Goal: Task Accomplishment & Management: Complete application form

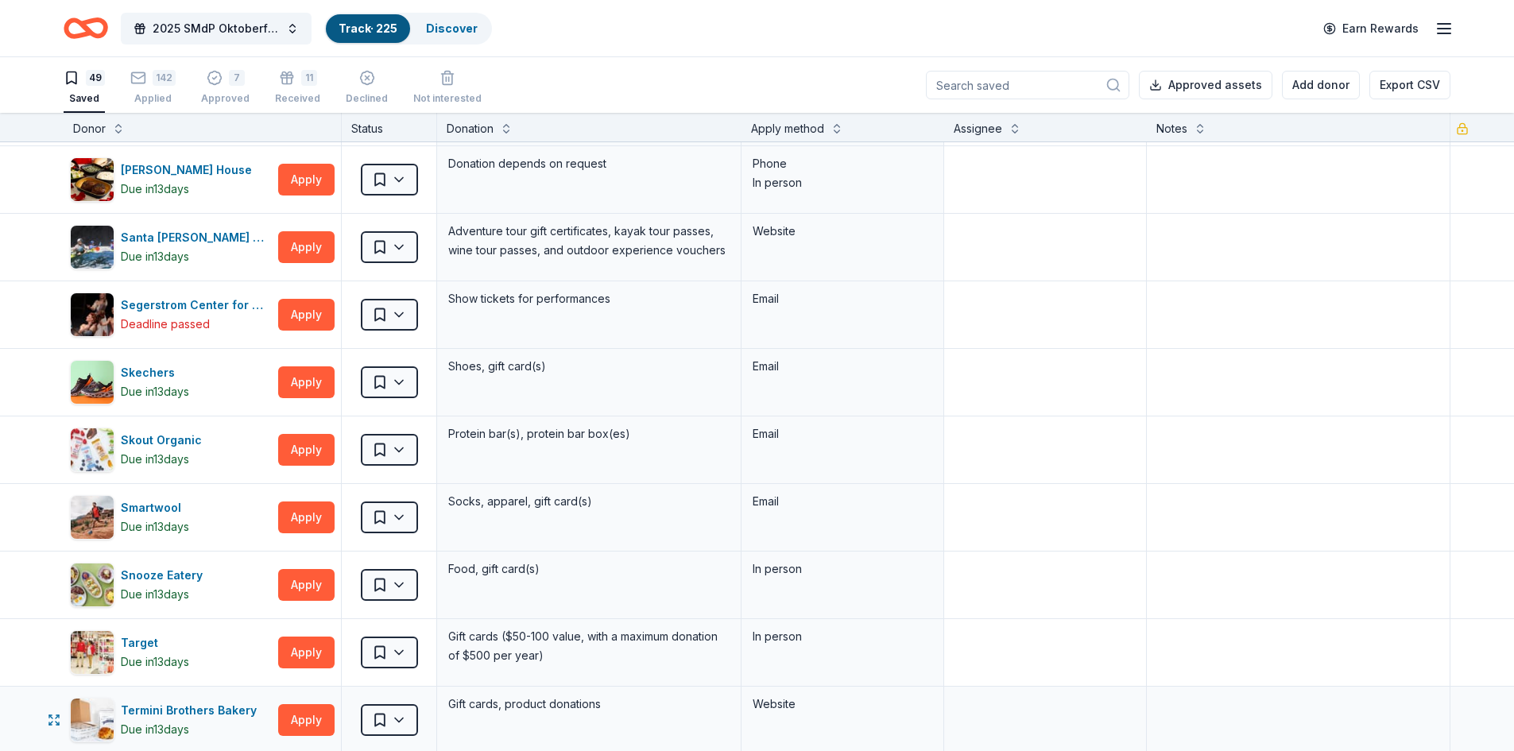
scroll to position [1749, 0]
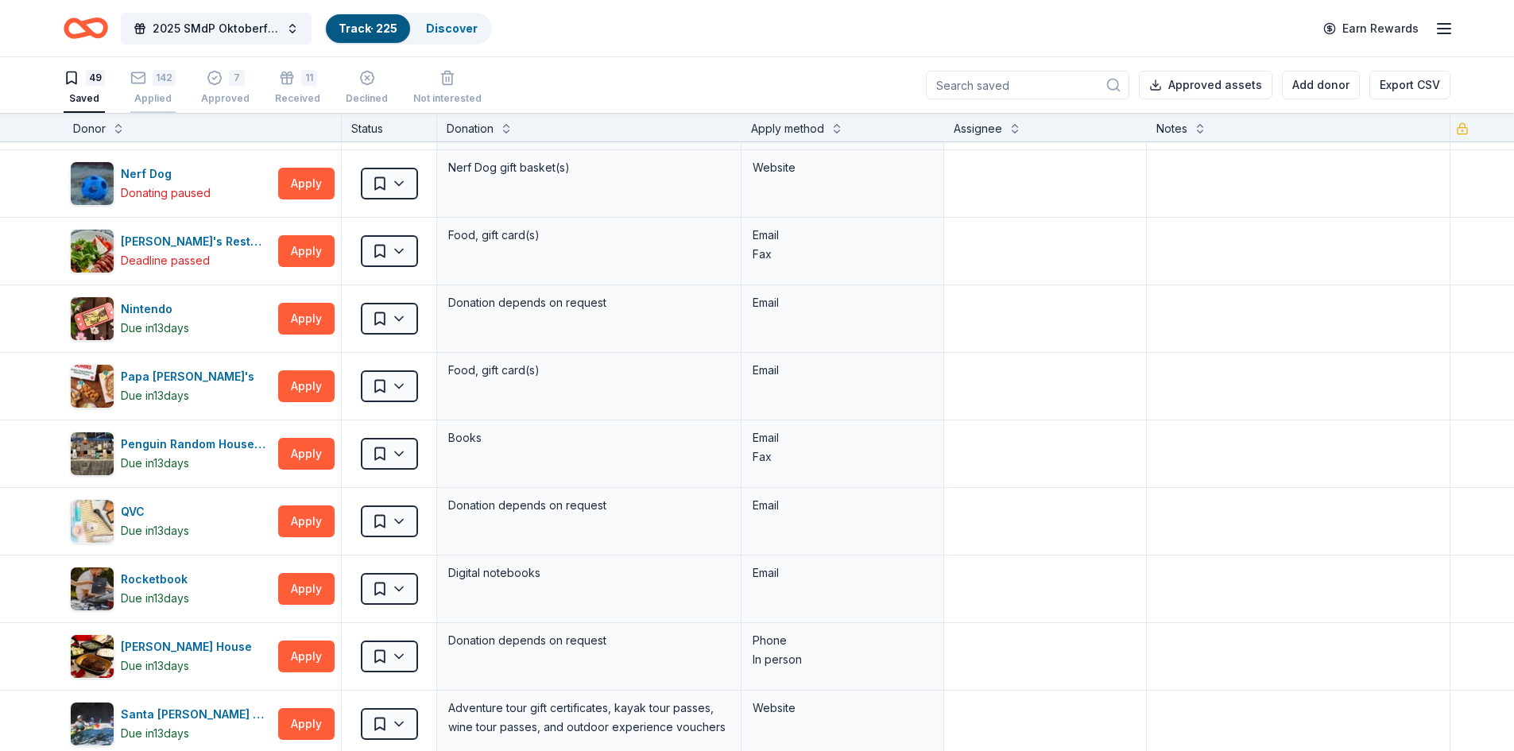
click at [153, 82] on div "142" at bounding box center [164, 78] width 23 height 16
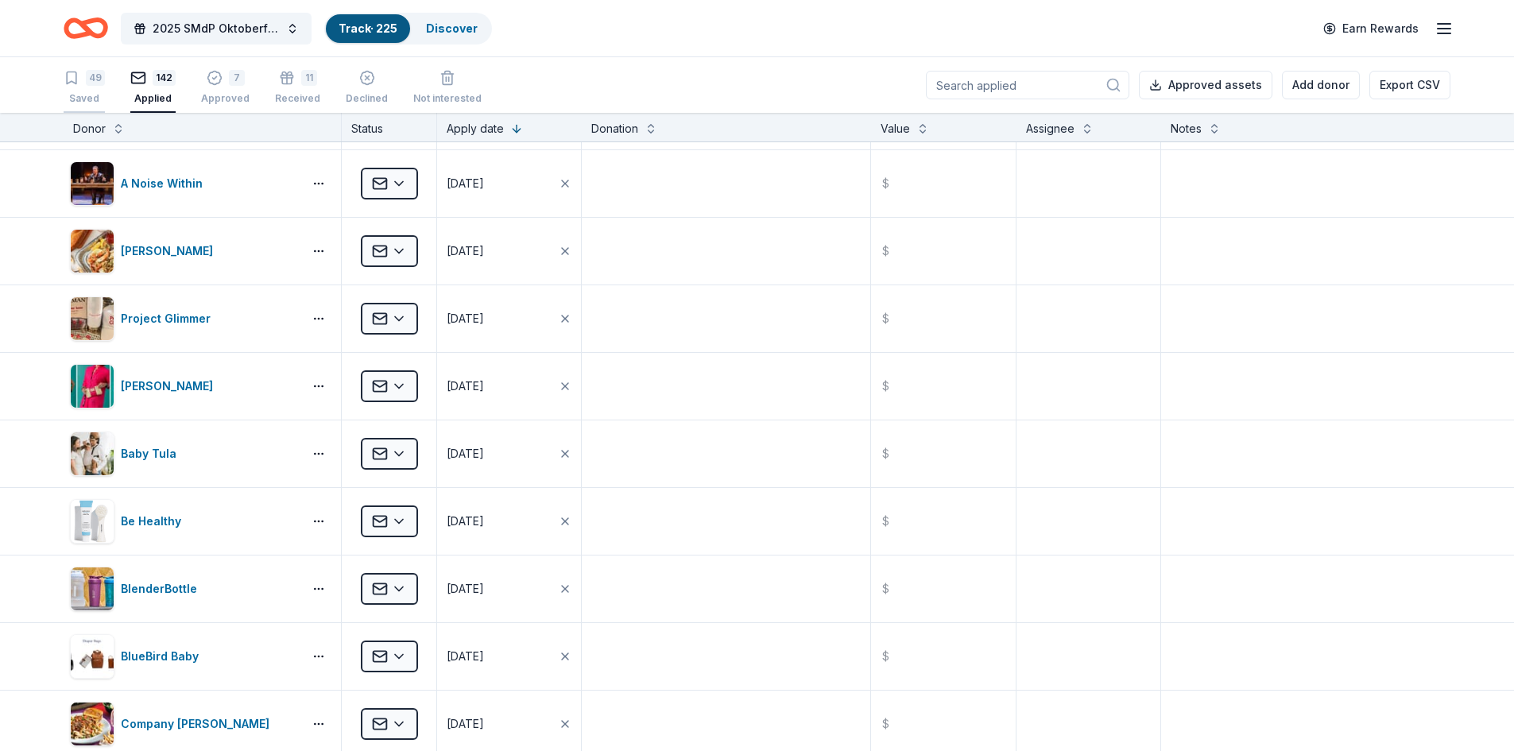
click at [91, 90] on div "49 Saved" at bounding box center [84, 87] width 41 height 35
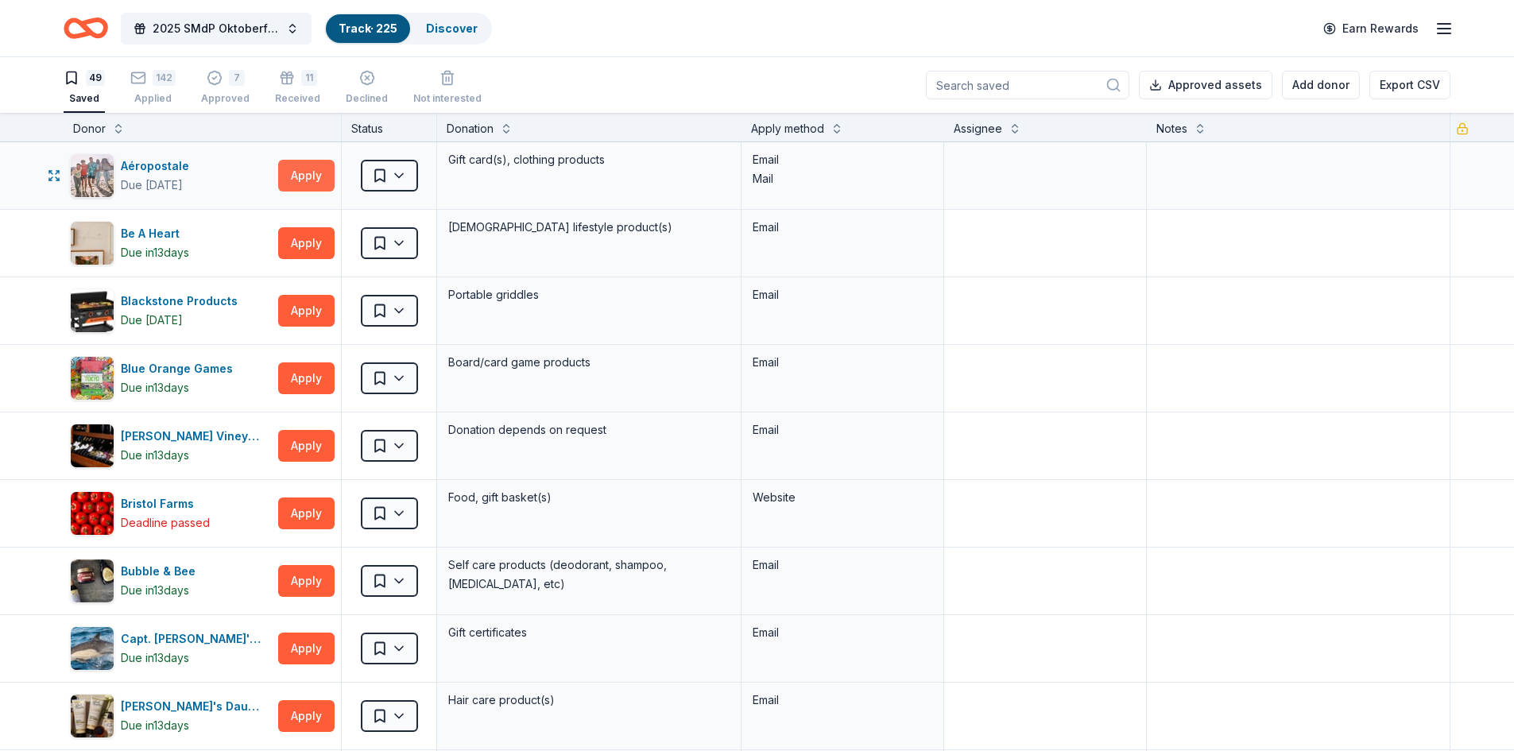
click at [302, 165] on button "Apply" at bounding box center [306, 176] width 56 height 32
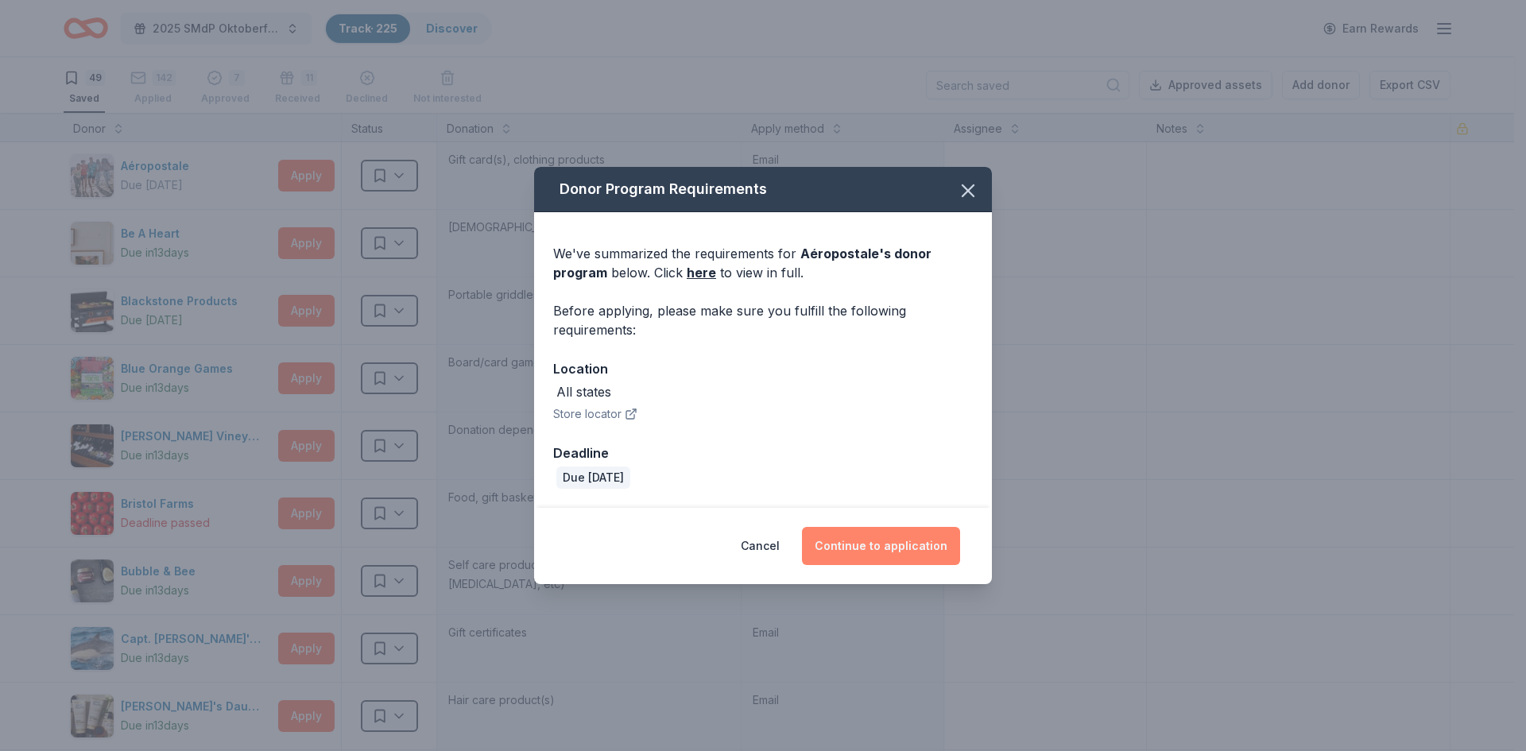
click at [860, 544] on button "Continue to application" at bounding box center [881, 546] width 158 height 38
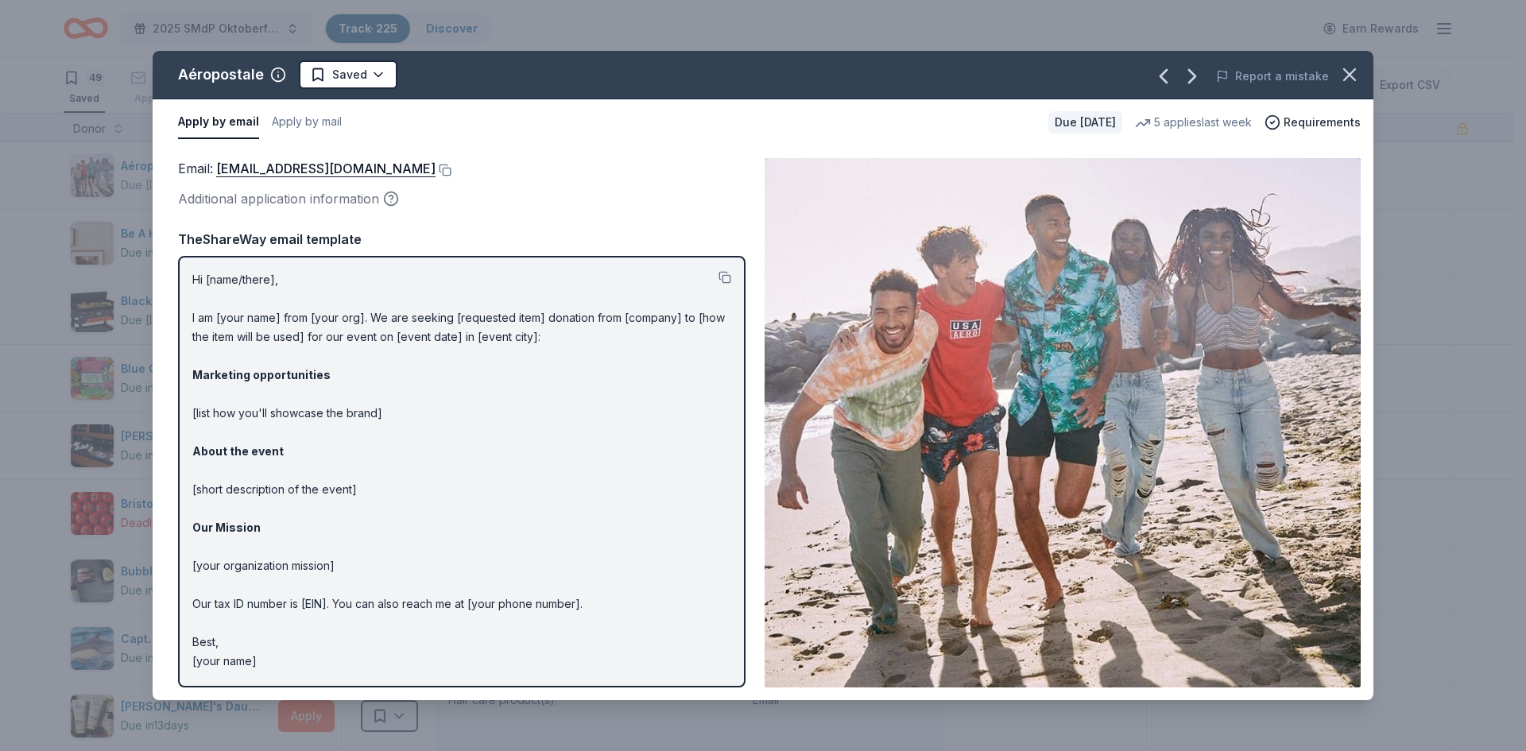
click at [541, 511] on p "Hi [name/there], I am [your name] from [your org]. We are seeking [requested it…" at bounding box center [461, 470] width 539 height 401
click at [325, 120] on button "Apply by mail" at bounding box center [307, 122] width 70 height 33
drag, startPoint x: 281, startPoint y: 173, endPoint x: 599, endPoint y: 173, distance: 318.0
click at [564, 173] on span "Aeropostale, [STREET_ADDRESS][US_STATE]" at bounding box center [420, 169] width 286 height 16
click at [580, 170] on button at bounding box center [572, 170] width 16 height 13
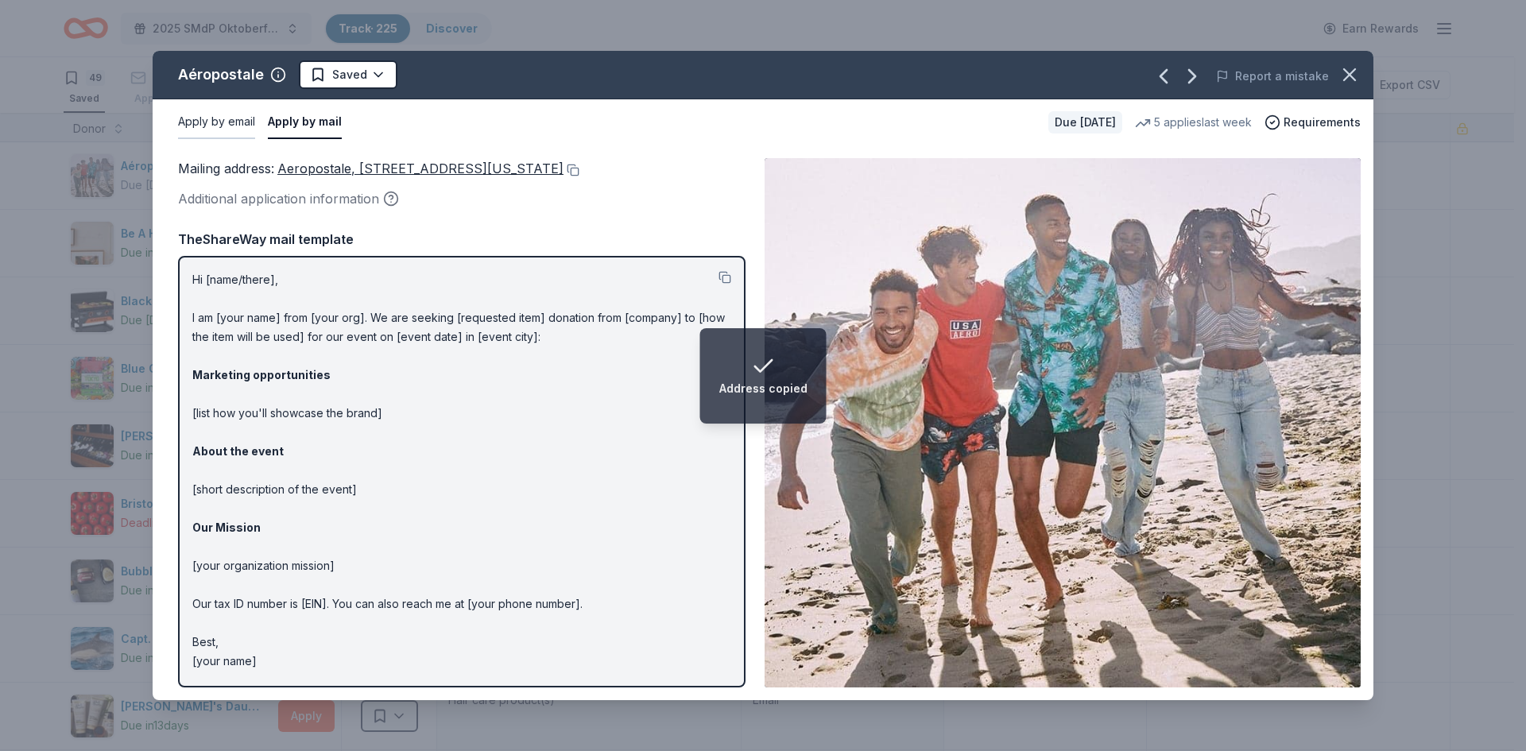
click at [241, 120] on button "Apply by email" at bounding box center [216, 122] width 77 height 33
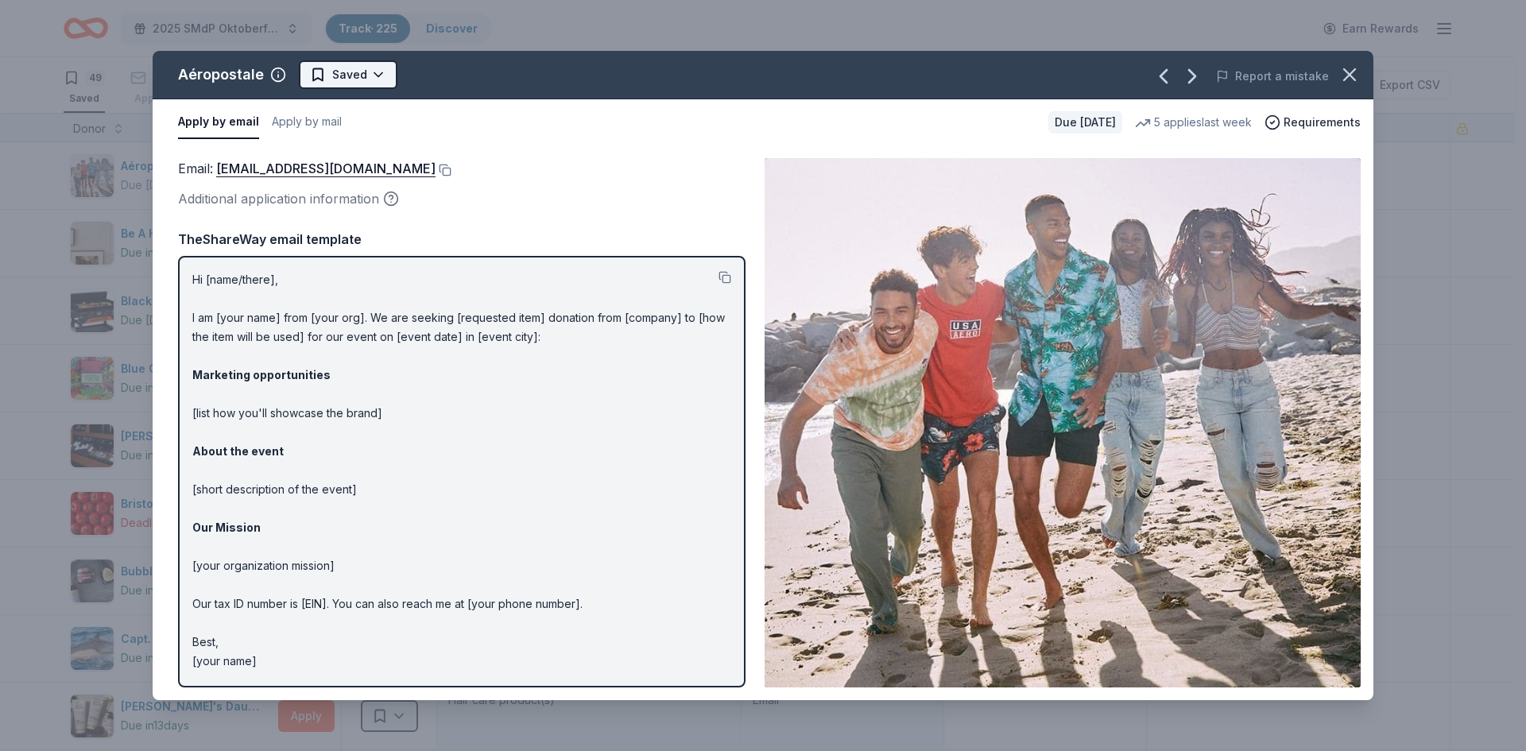
click at [324, 72] on html "2025 SMdP Oktoberfest Track · 225 Discover Earn Rewards 49 Saved 142 Applied 7 …" at bounding box center [763, 375] width 1526 height 751
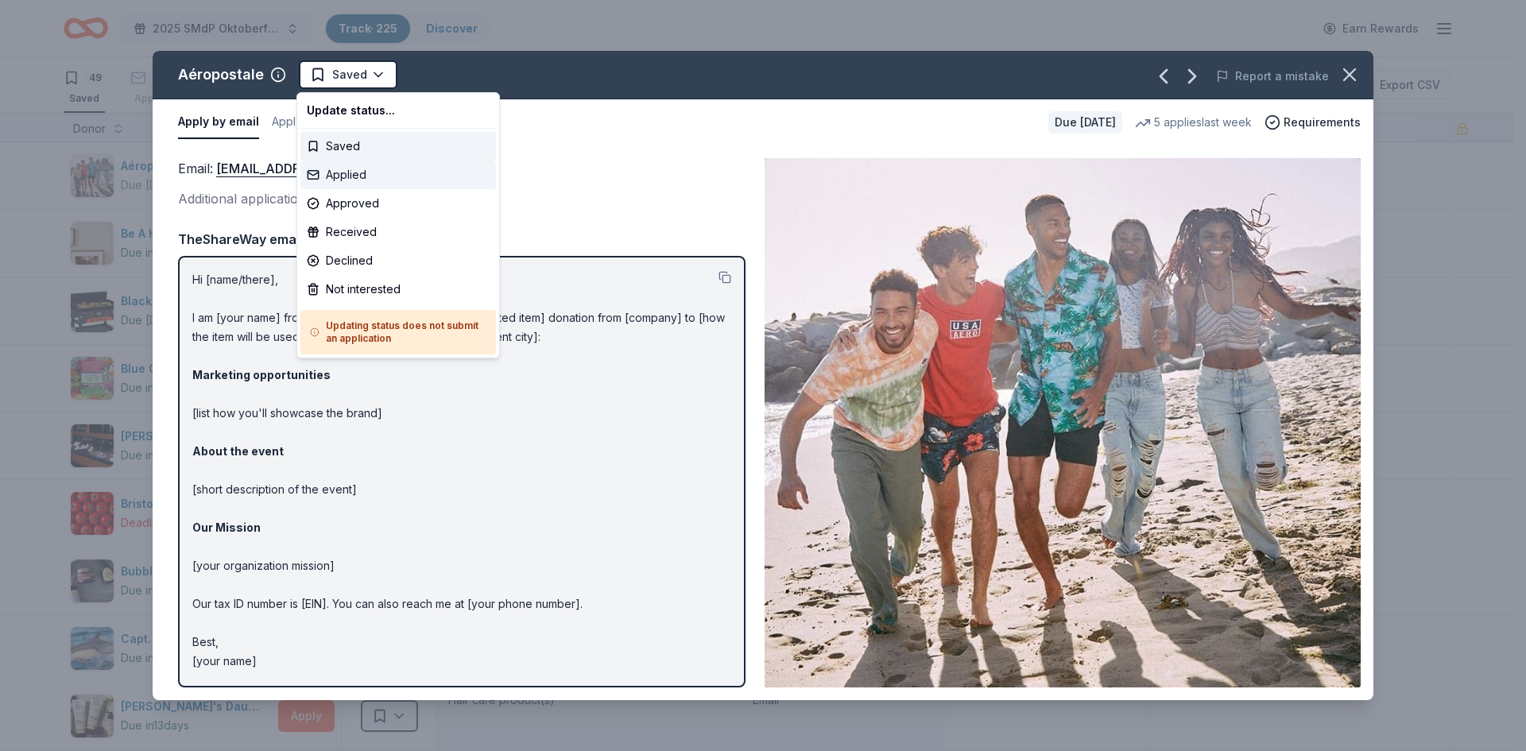
click at [367, 180] on div "Applied" at bounding box center [398, 175] width 196 height 29
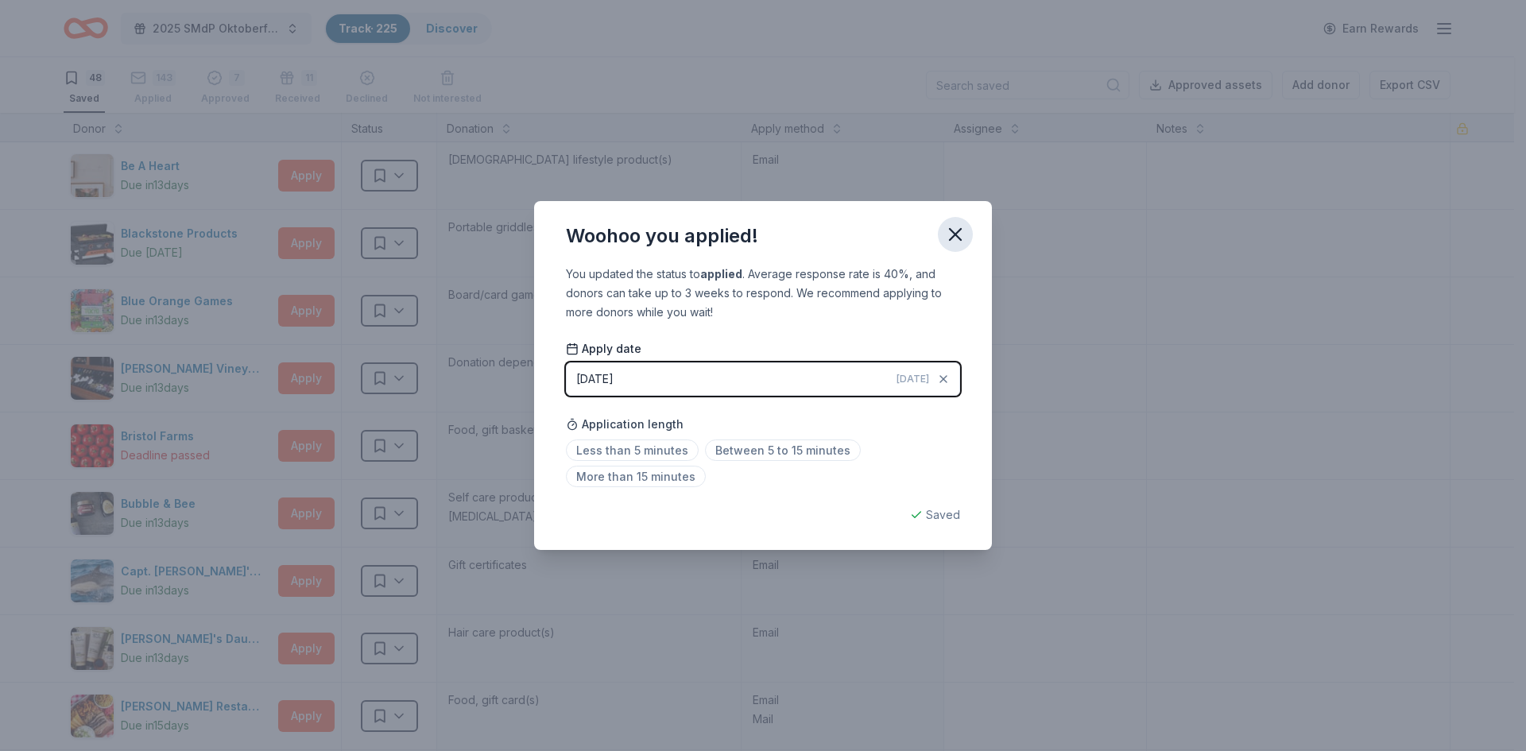
click at [961, 242] on icon "button" at bounding box center [955, 234] width 22 height 22
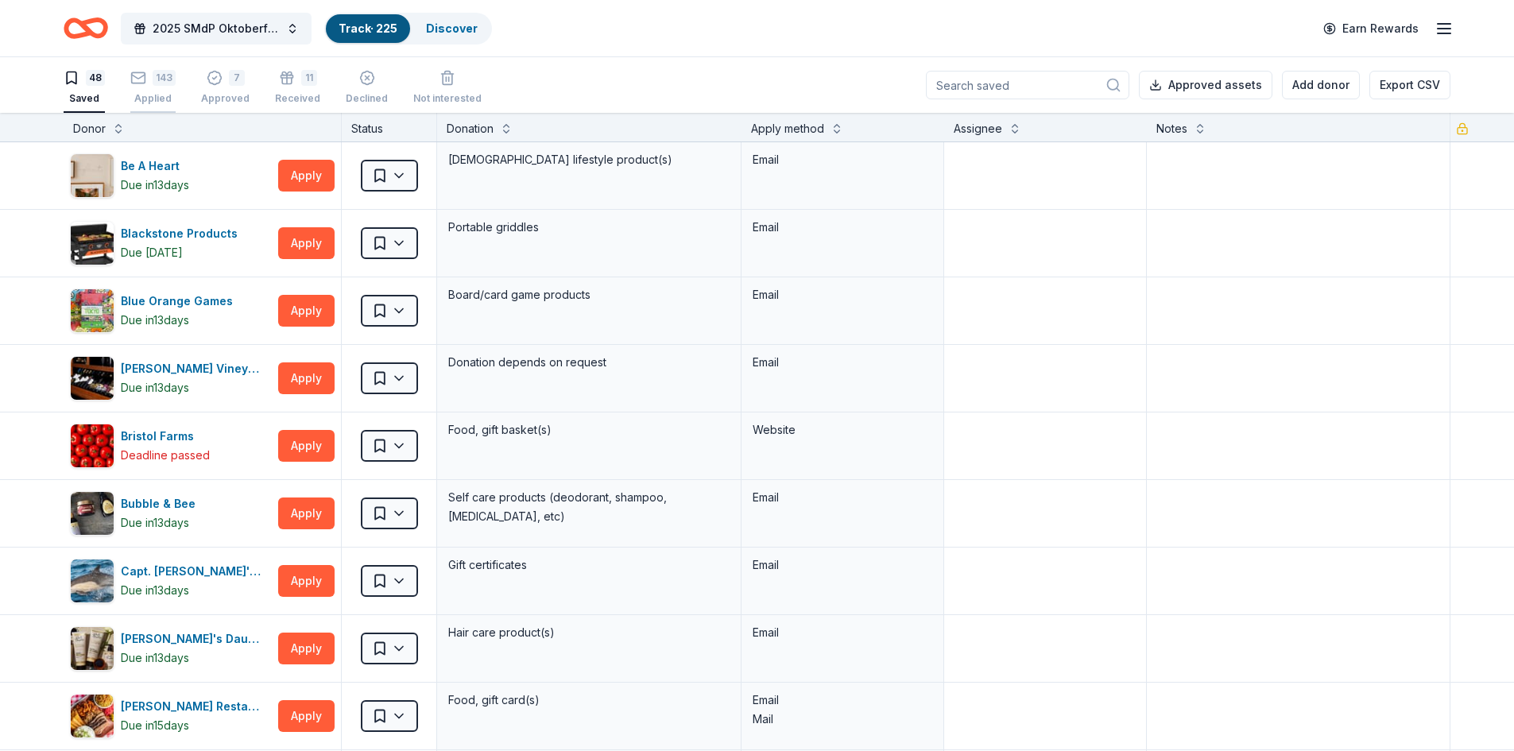
click at [161, 87] on div "143 Applied" at bounding box center [152, 87] width 45 height 35
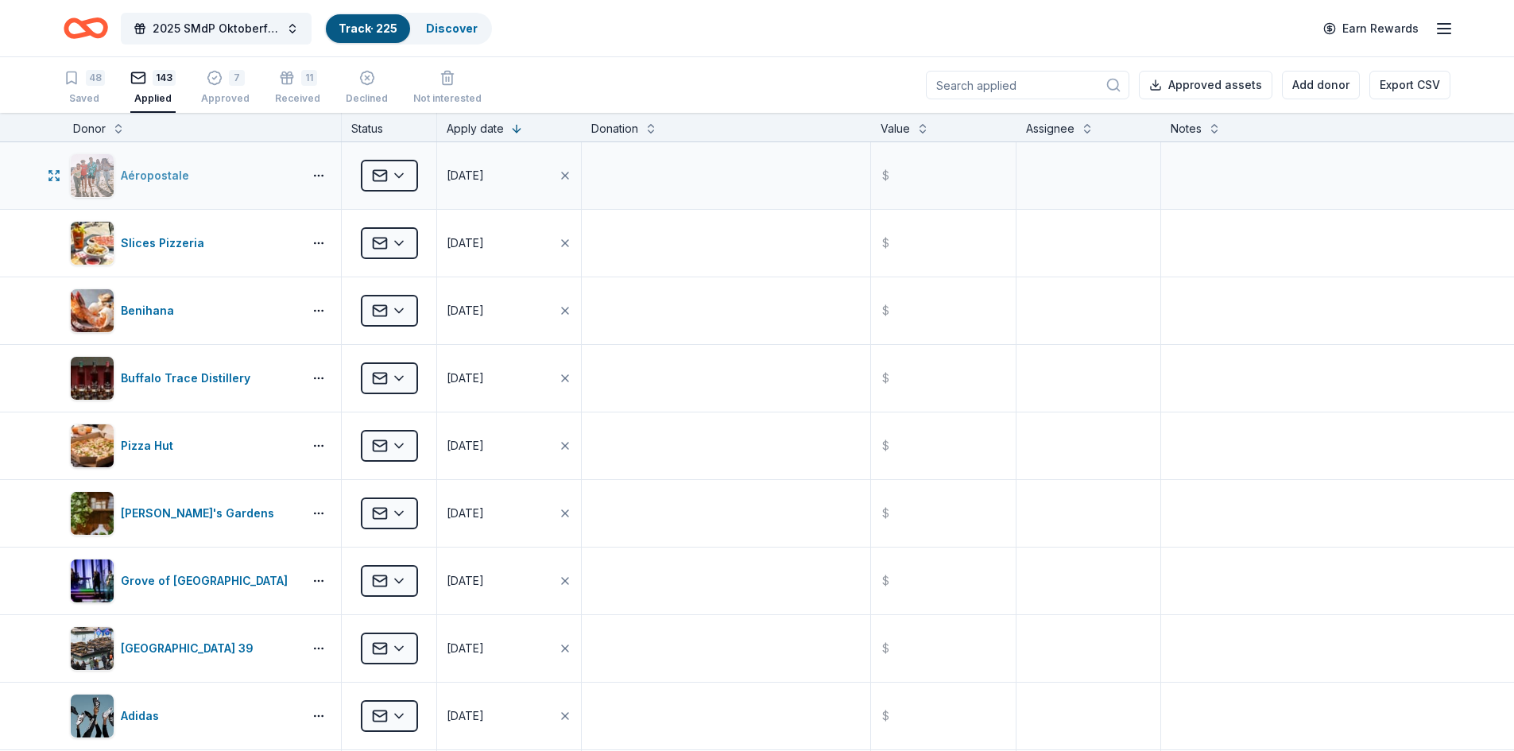
click at [170, 173] on div "Aéropostale" at bounding box center [158, 175] width 75 height 19
click at [317, 175] on html "2025 SMdP Oktoberfest Track · 225 Discover Earn Rewards 48 Saved 143 Applied 7 …" at bounding box center [757, 375] width 1514 height 751
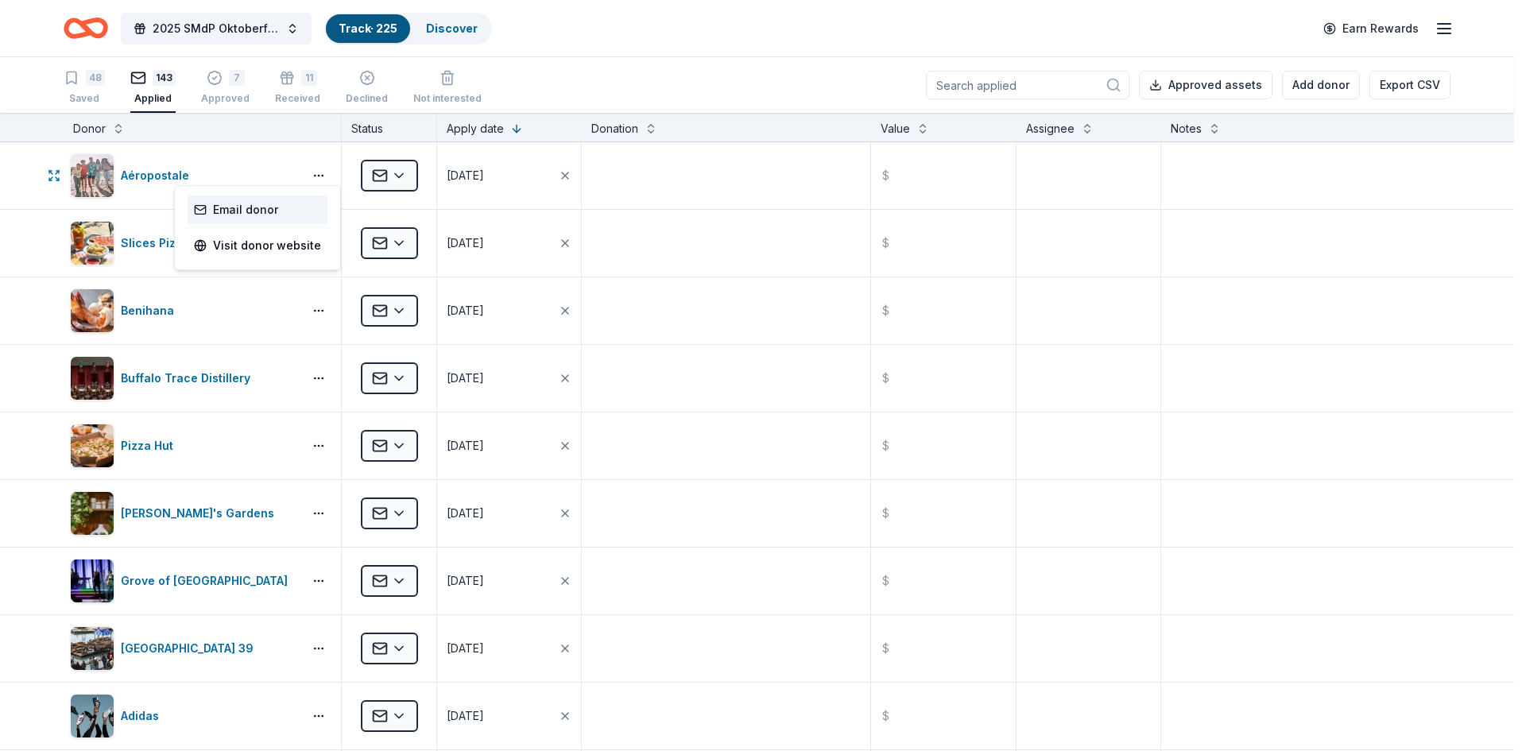
click at [255, 215] on link "Email donor" at bounding box center [257, 209] width 127 height 19
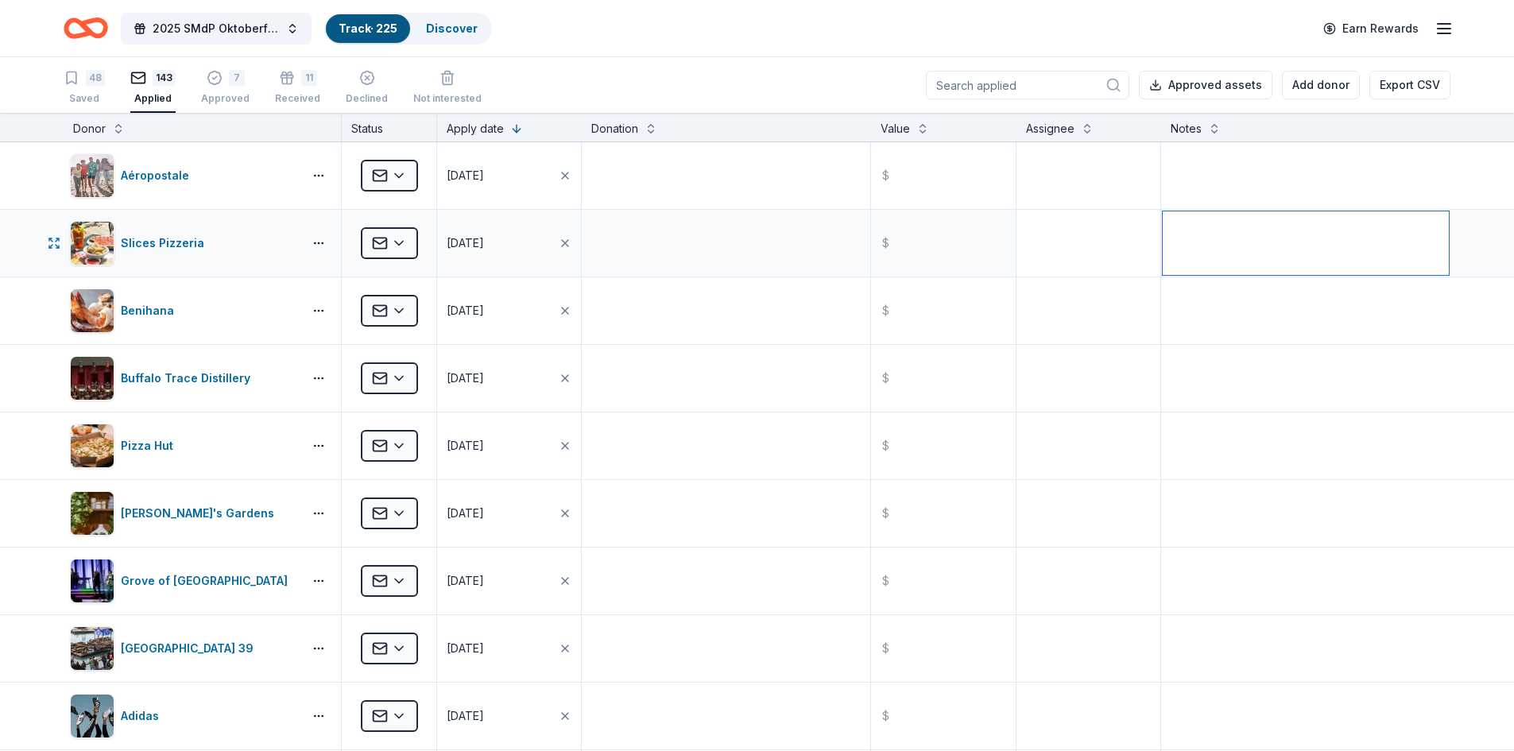
drag, startPoint x: 1166, startPoint y: 256, endPoint x: 1086, endPoint y: 250, distance: 80.5
click at [1166, 256] on textarea at bounding box center [1306, 243] width 286 height 64
click at [398, 176] on html "2025 SMdP Oktoberfest Track · 225 Discover Earn Rewards 48 Saved 143 Applied 7 …" at bounding box center [757, 375] width 1514 height 751
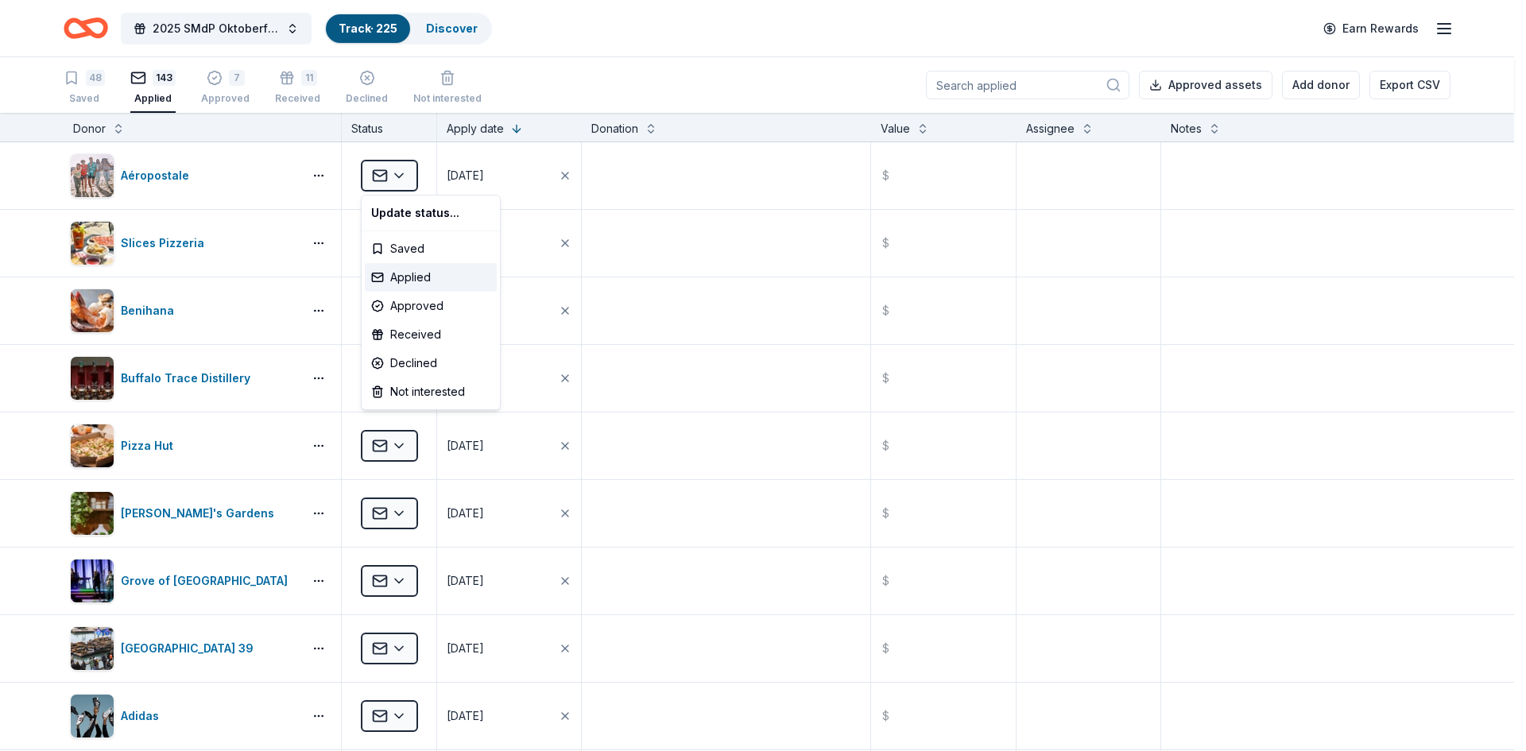
click at [1217, 175] on html "2025 SMdP Oktoberfest Track · 225 Discover Earn Rewards 48 Saved 143 Applied 7 …" at bounding box center [763, 375] width 1526 height 751
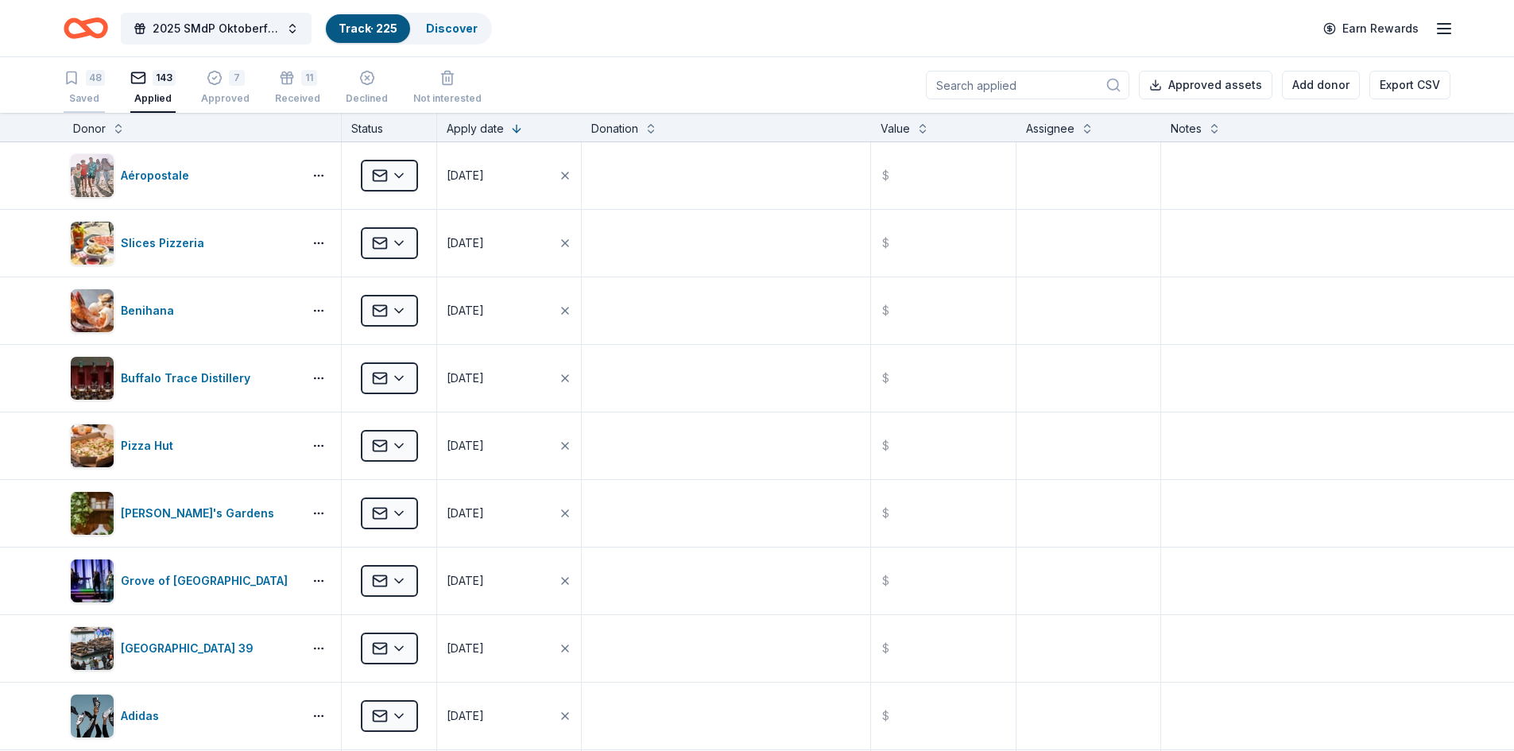
click at [91, 91] on div "48 Saved" at bounding box center [84, 87] width 41 height 35
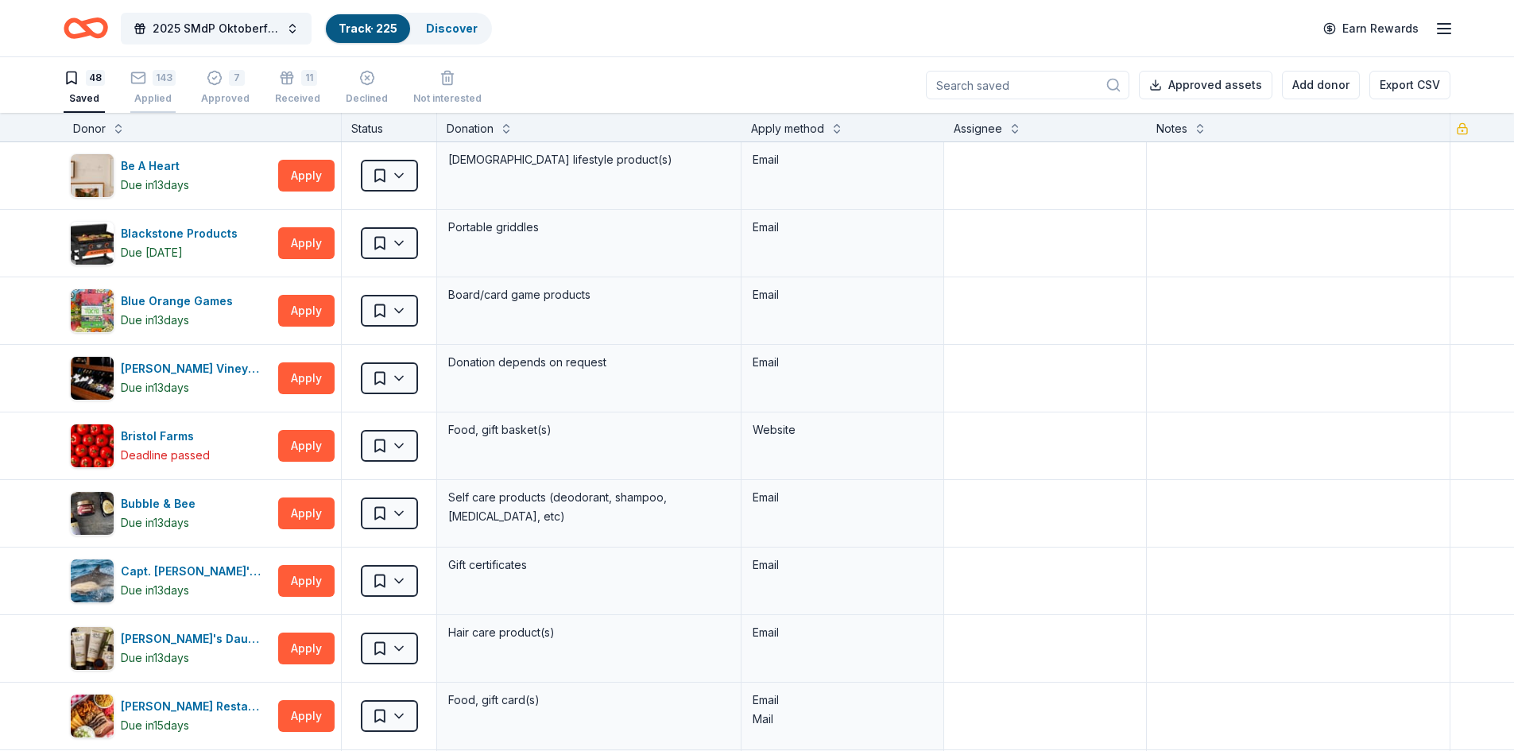
click at [141, 83] on icon "button" at bounding box center [138, 78] width 16 height 16
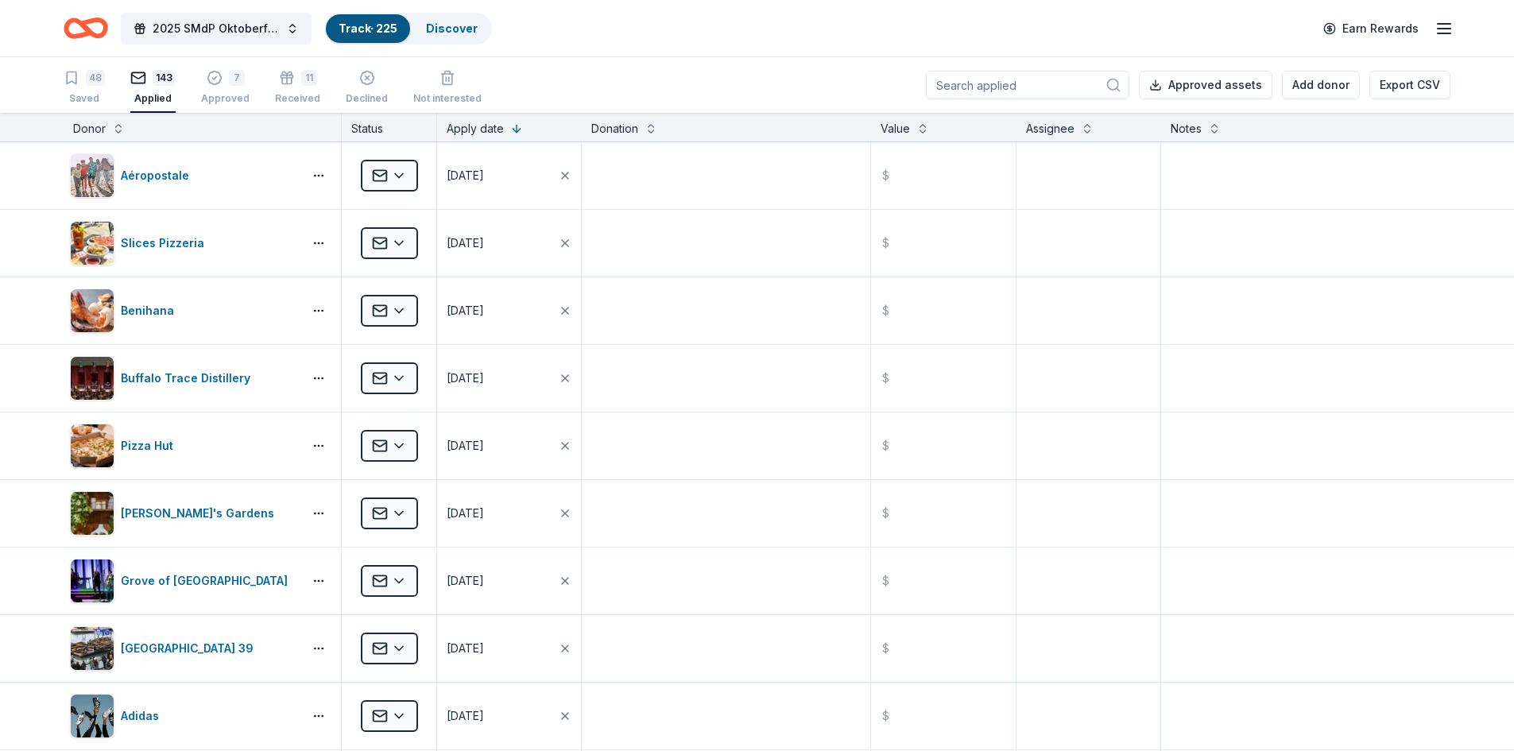
click at [160, 77] on div "143" at bounding box center [164, 78] width 23 height 16
click at [318, 173] on html "2025 SMdP Oktoberfest Track · 225 Discover Earn Rewards 48 Saved 143 Applied 7 …" at bounding box center [757, 375] width 1514 height 751
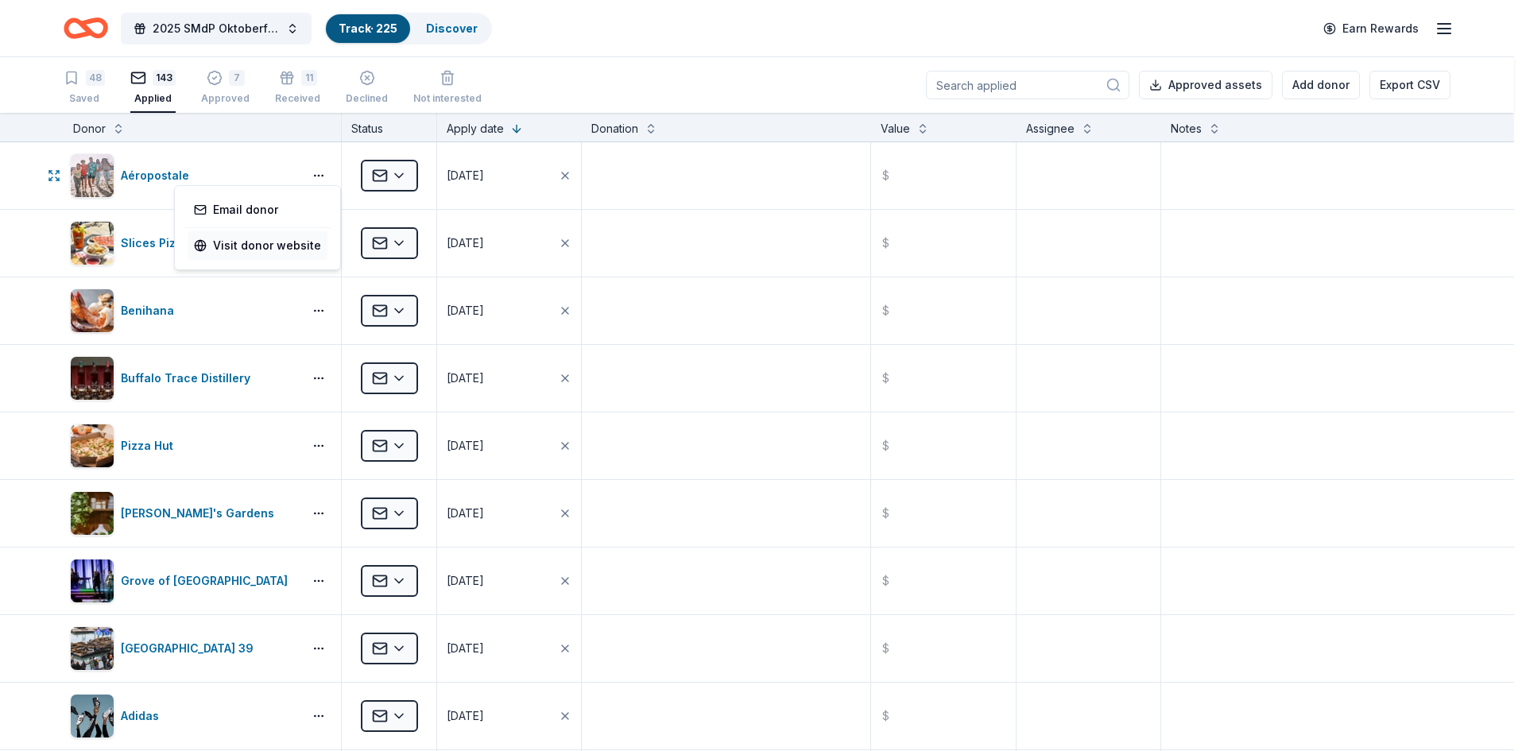
click at [292, 251] on link "Visit donor website" at bounding box center [257, 245] width 127 height 19
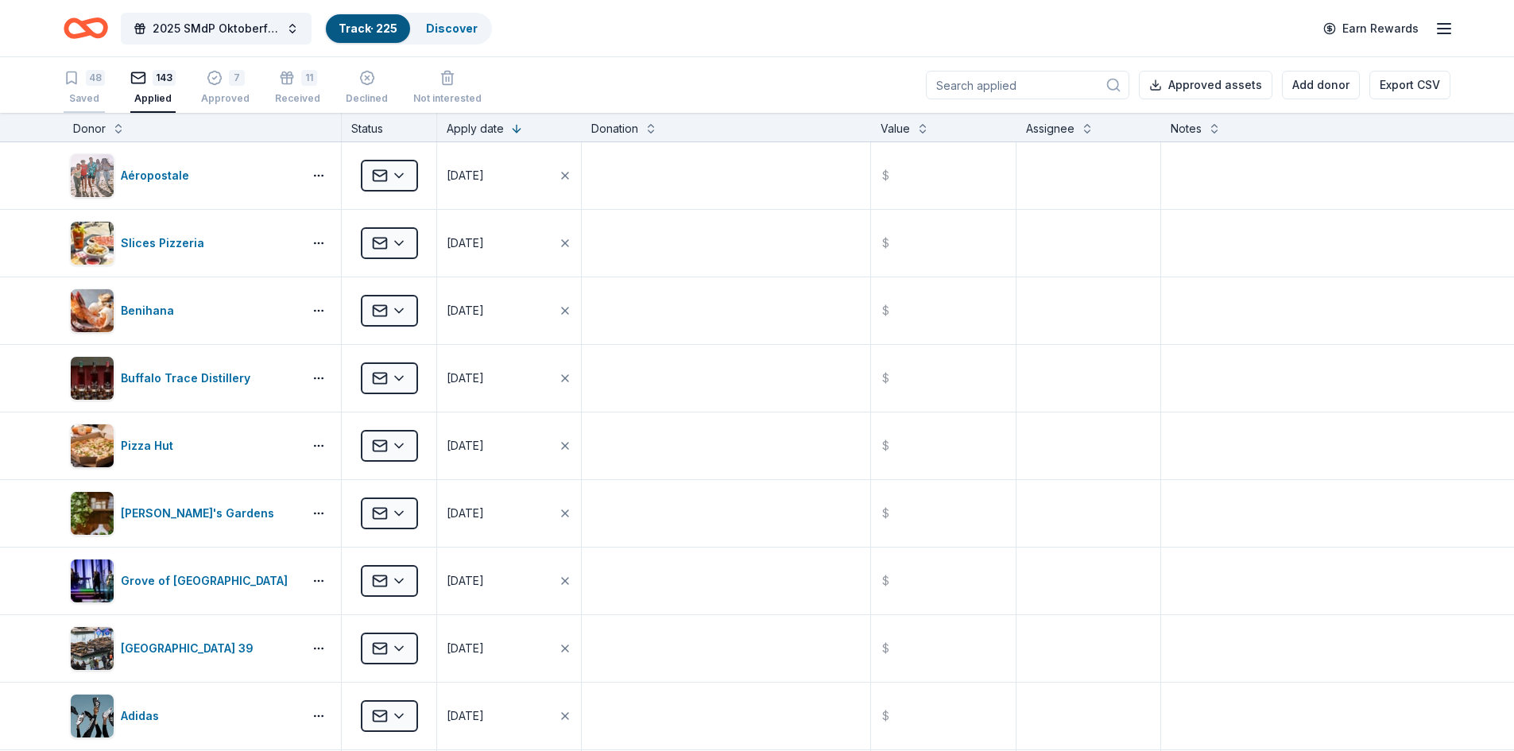
click at [86, 93] on div "Saved" at bounding box center [84, 98] width 41 height 13
